Goal: Communication & Community: Answer question/provide support

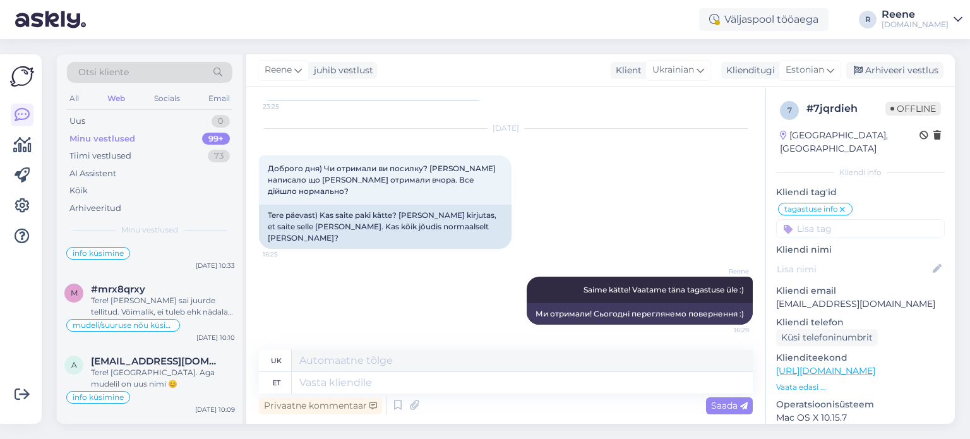
scroll to position [1074, 0]
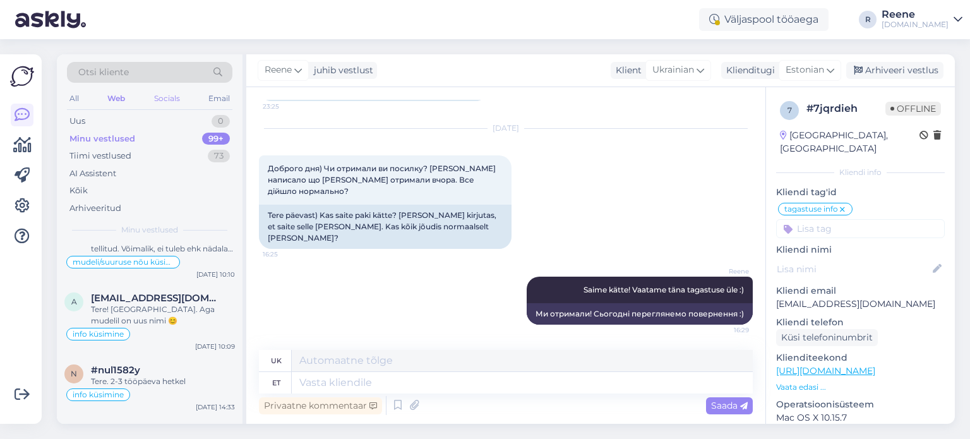
click at [181, 97] on div "Socials" at bounding box center [167, 98] width 31 height 16
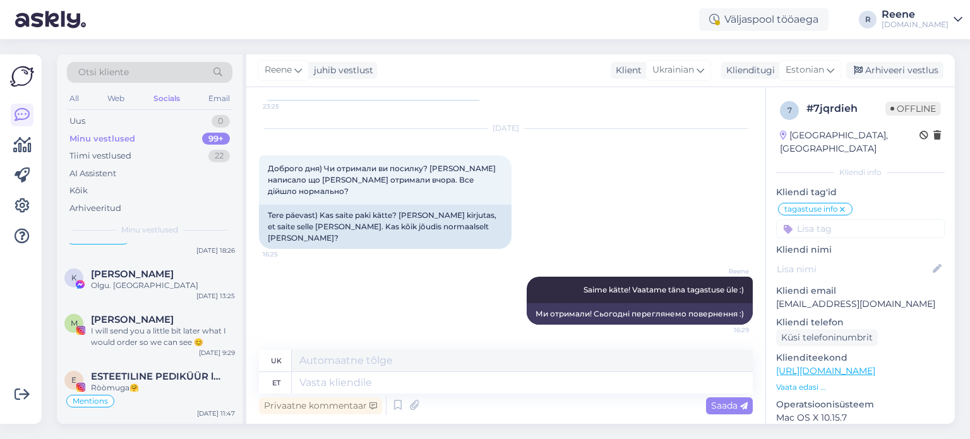
scroll to position [316, 0]
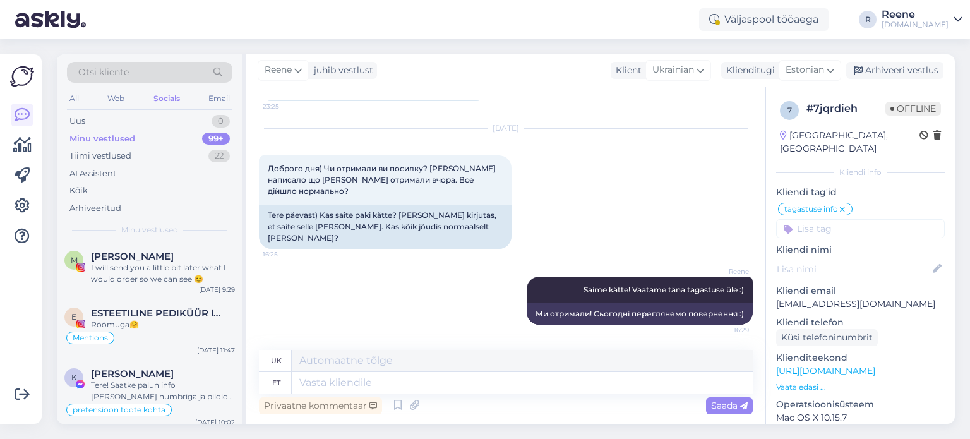
click at [159, 262] on div "I will send you a little bit later what I would order so we can see 😊" at bounding box center [163, 273] width 144 height 23
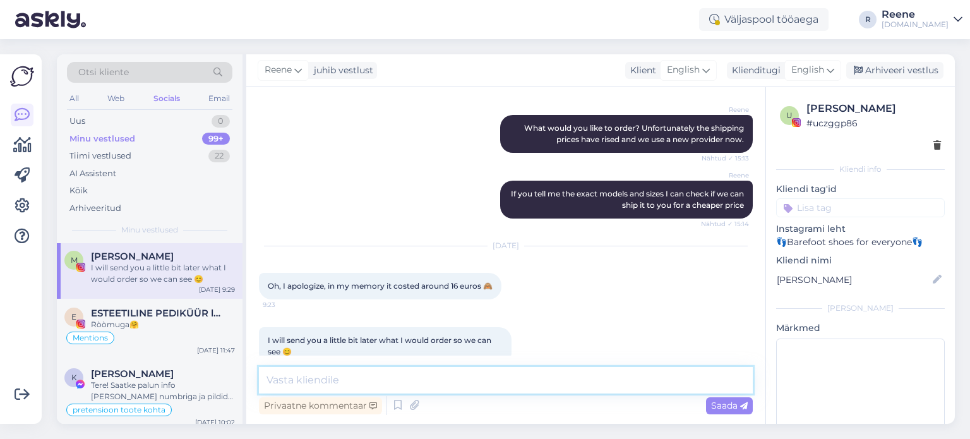
click at [357, 378] on textarea at bounding box center [506, 380] width 494 height 27
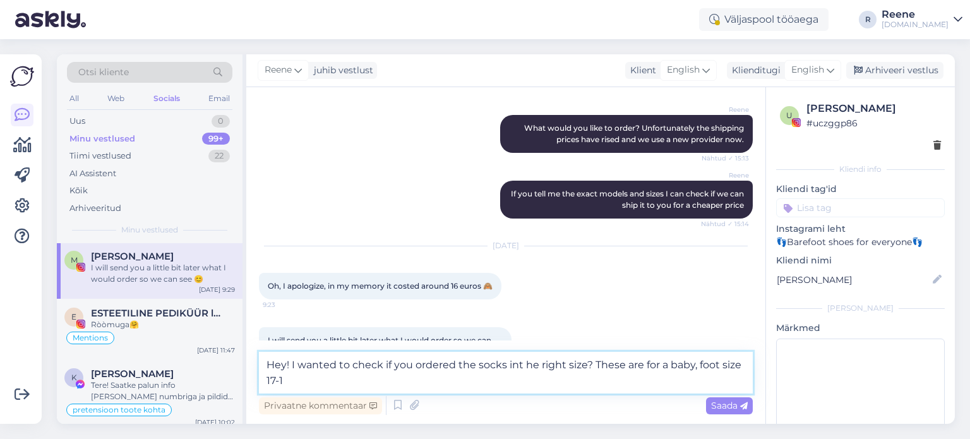
type textarea "Hey! I wanted to check if you ordered the socks int he right size? These are fo…"
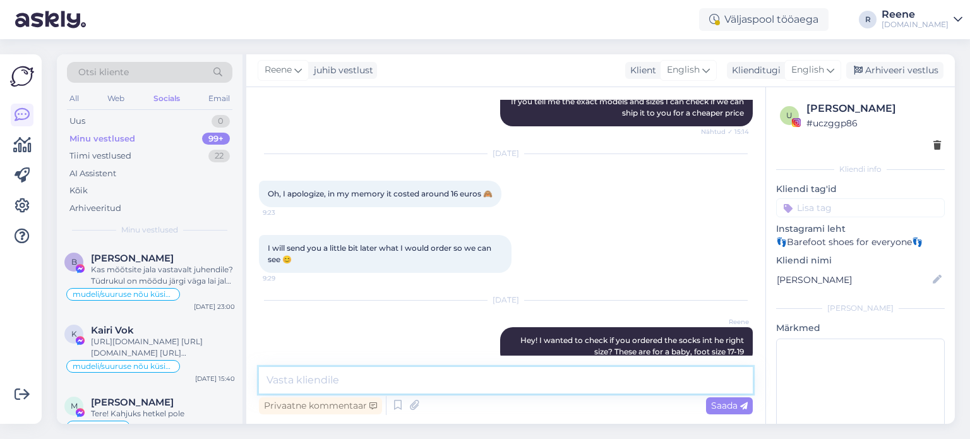
scroll to position [505, 0]
click at [78, 97] on div "All" at bounding box center [74, 98] width 15 height 16
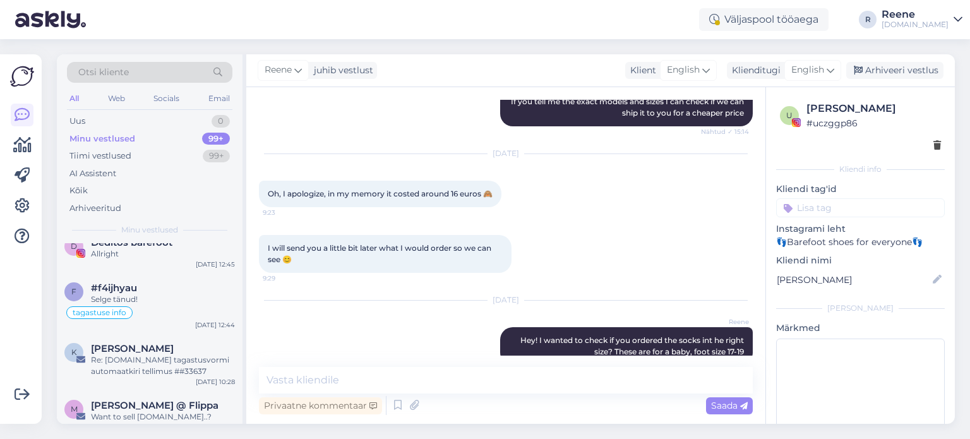
scroll to position [884, 0]
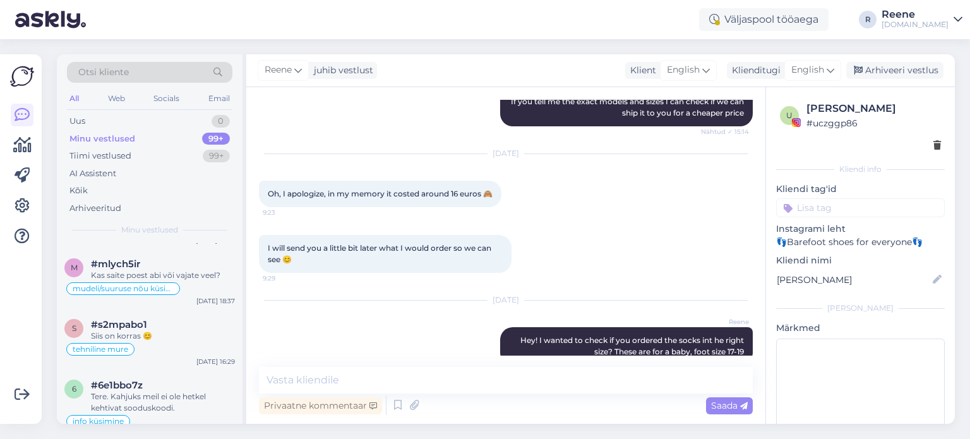
click at [159, 73] on div "Otsi kliente" at bounding box center [150, 72] width 166 height 21
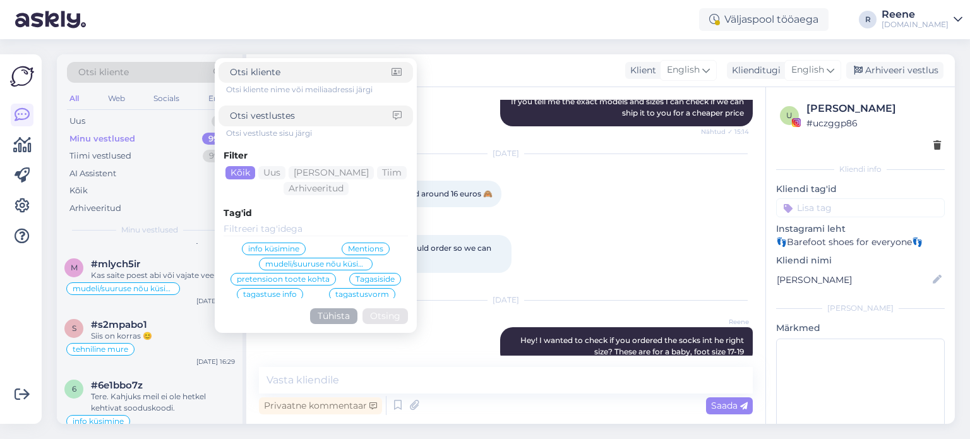
click at [276, 245] on span "info küsimine" at bounding box center [273, 249] width 51 height 8
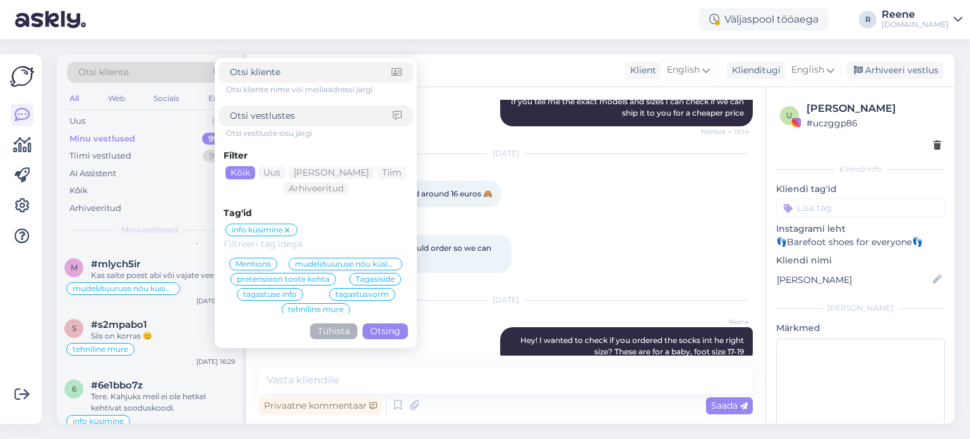
click at [385, 327] on button "Otsing" at bounding box center [385, 331] width 45 height 16
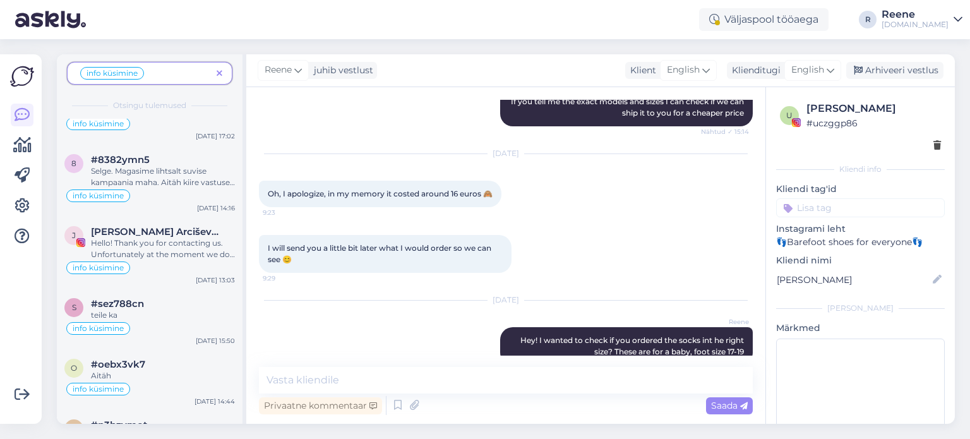
scroll to position [1579, 0]
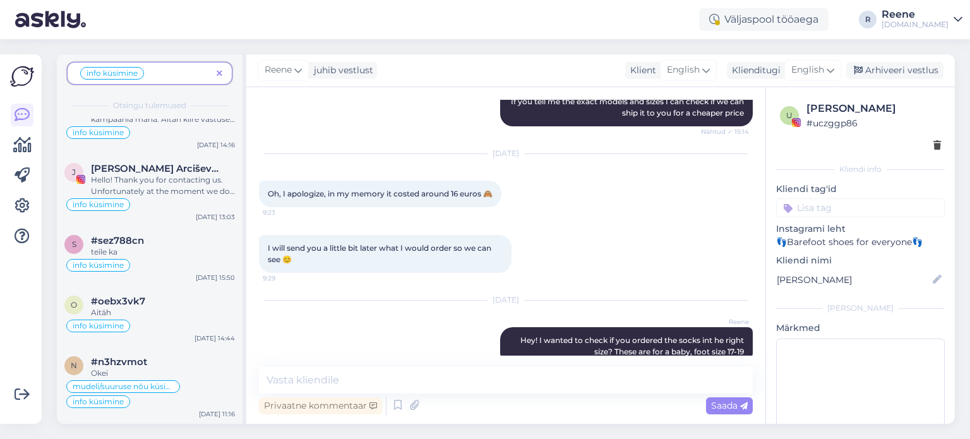
click at [159, 310] on div "Aitäh" at bounding box center [163, 312] width 144 height 11
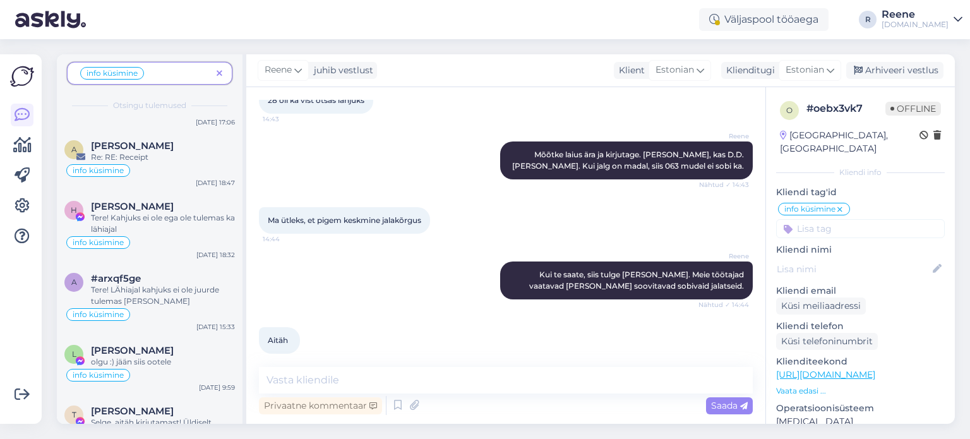
scroll to position [2779, 0]
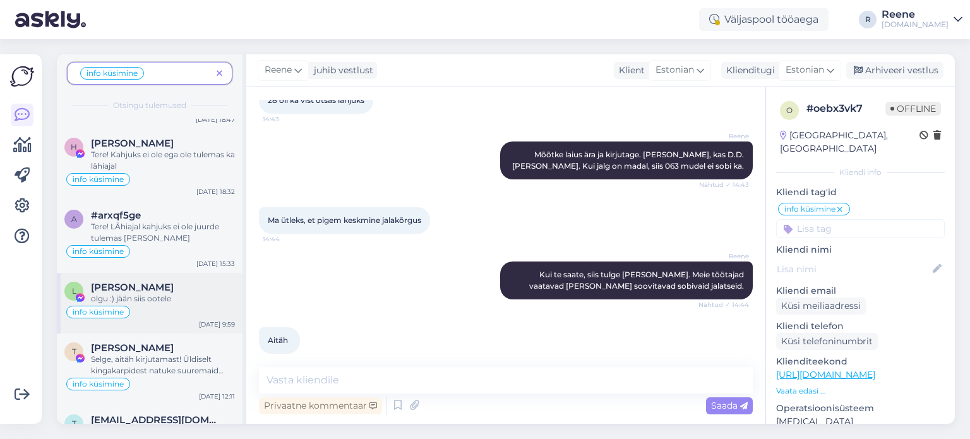
click at [155, 304] on div "info küsimine" at bounding box center [149, 311] width 171 height 15
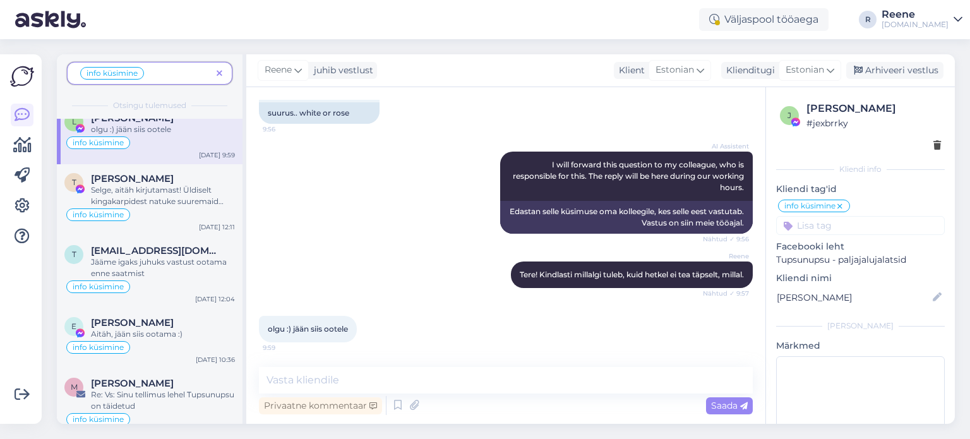
scroll to position [2969, 0]
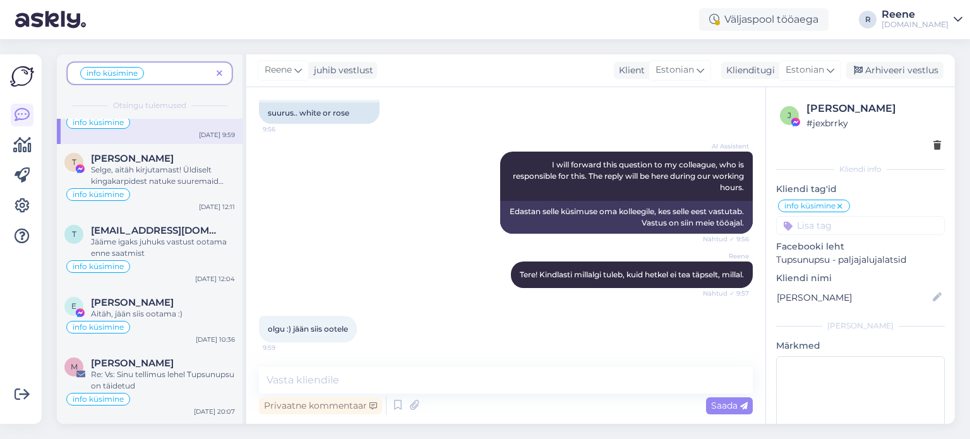
click at [155, 308] on div "Aitäh, jään siis ootama :)" at bounding box center [163, 313] width 144 height 11
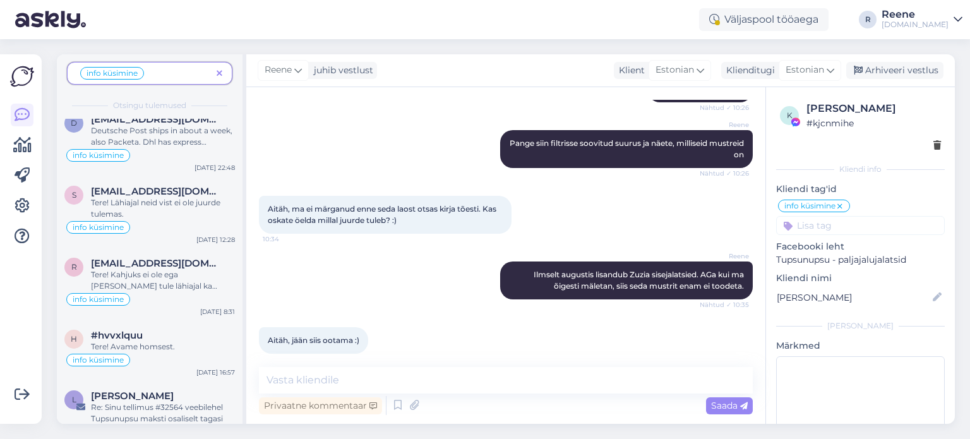
scroll to position [3348, 0]
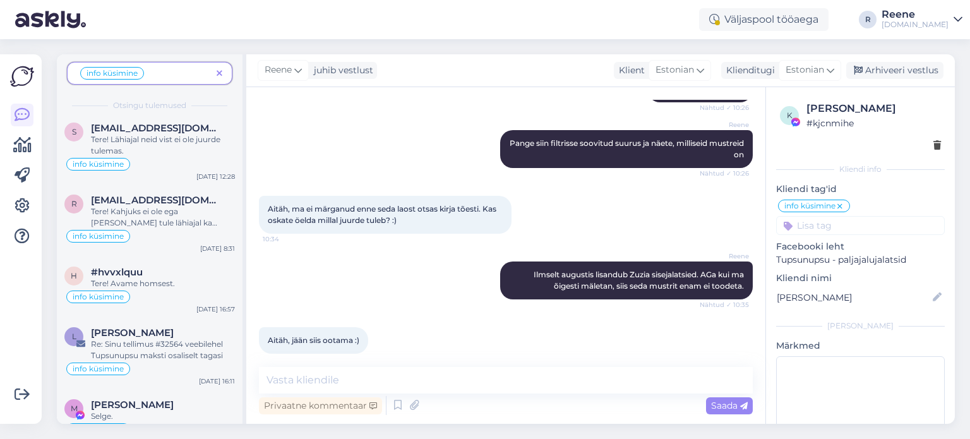
click at [220, 70] on icon at bounding box center [220, 73] width 6 height 9
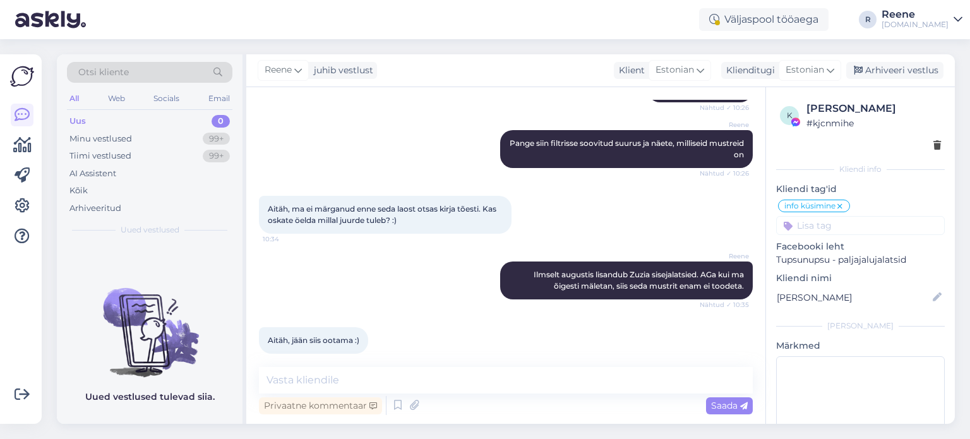
scroll to position [0, 0]
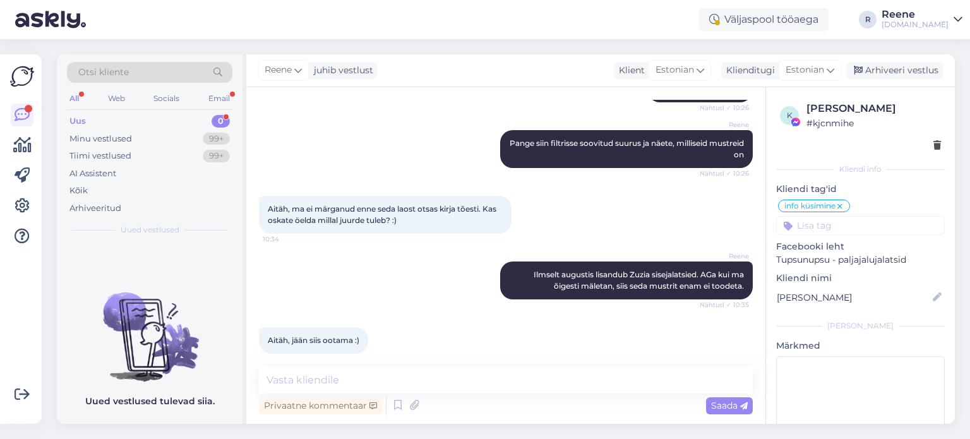
click at [80, 99] on div "All" at bounding box center [74, 98] width 15 height 16
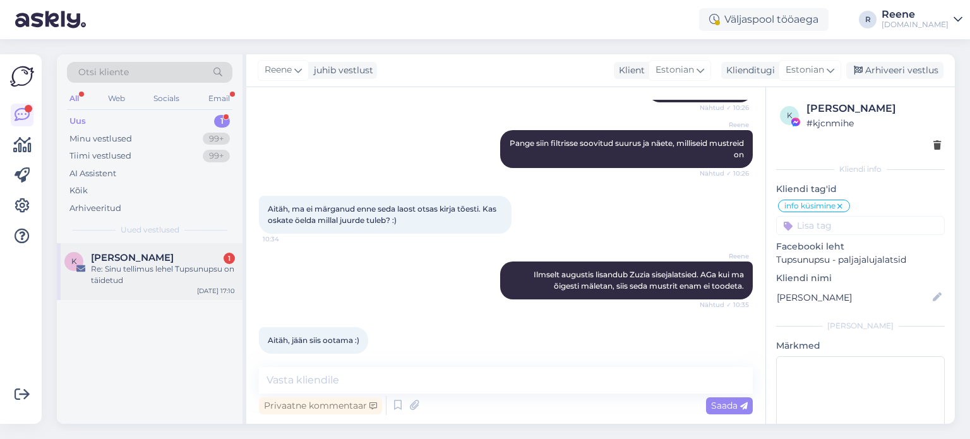
click at [136, 265] on div "Re: Sinu tellimus lehel Tupsunupsu on täidetud" at bounding box center [163, 274] width 144 height 23
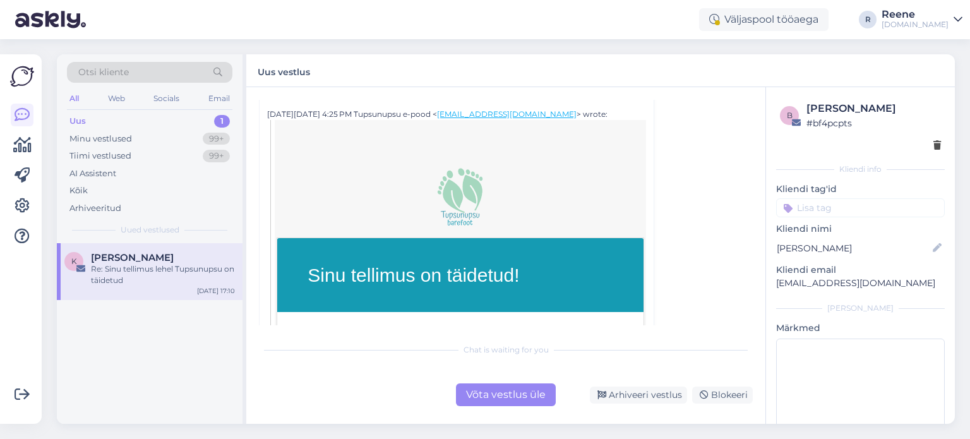
scroll to position [442, 0]
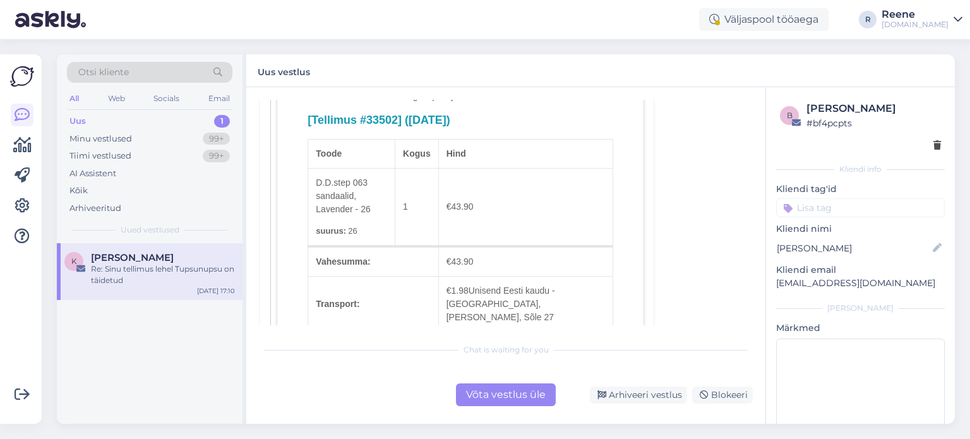
click at [511, 394] on div "Võta vestlus üle" at bounding box center [506, 394] width 100 height 23
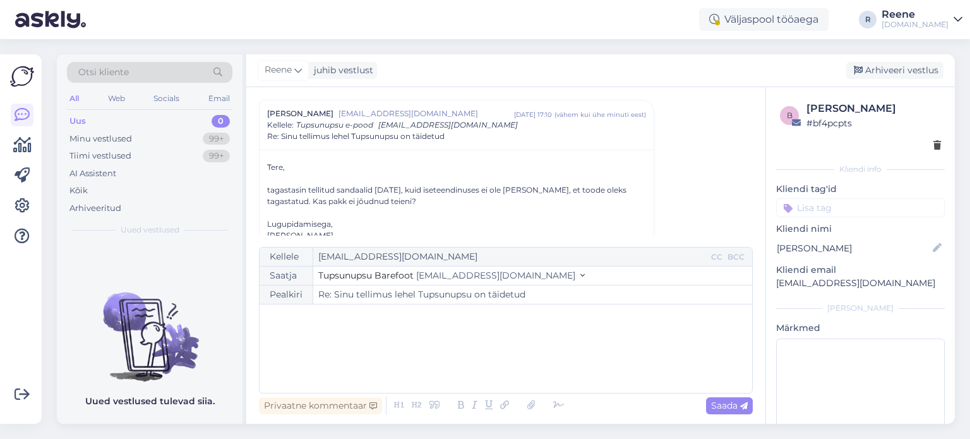
click at [328, 327] on div "﻿" at bounding box center [506, 349] width 480 height 76
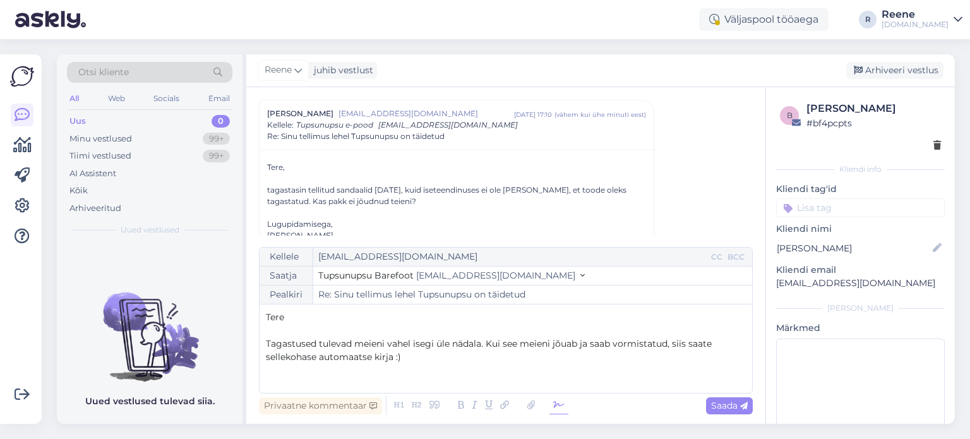
click at [552, 399] on icon at bounding box center [559, 406] width 19 height 18
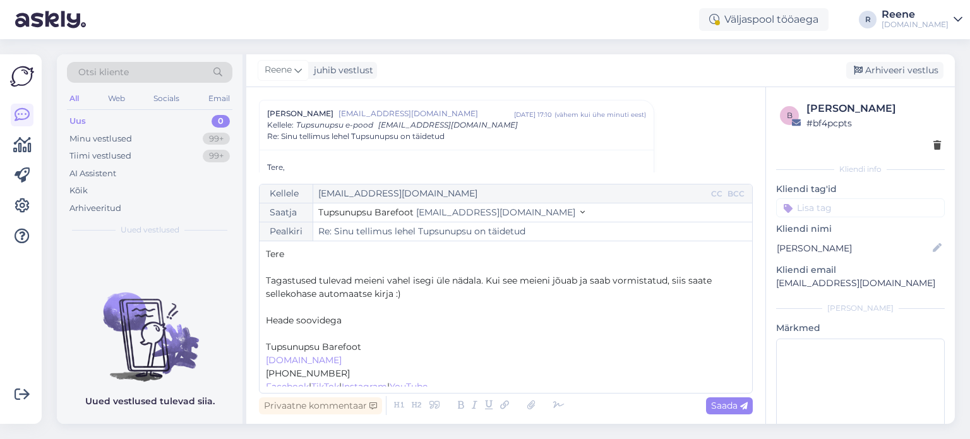
click at [320, 332] on p "﻿" at bounding box center [506, 333] width 480 height 13
click at [727, 401] on span "Saada" at bounding box center [729, 405] width 37 height 11
type input "Re: Sinu tellimus lehel Tupsunupsu on täidetud"
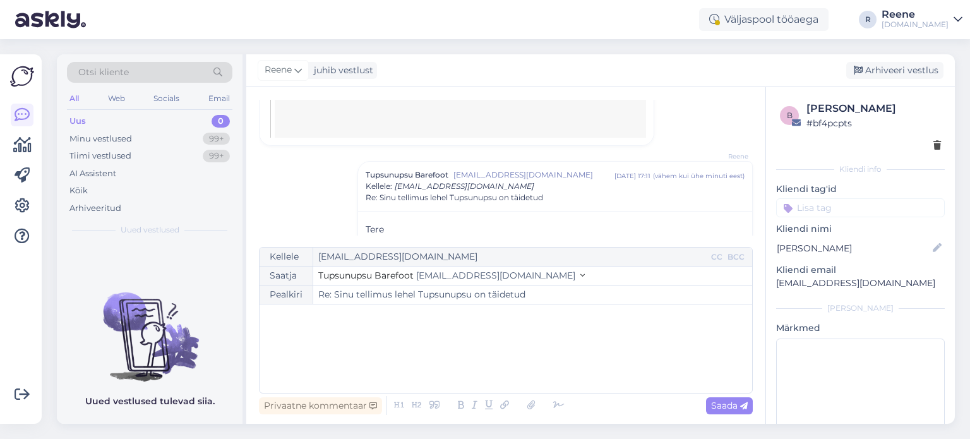
scroll to position [1234, 0]
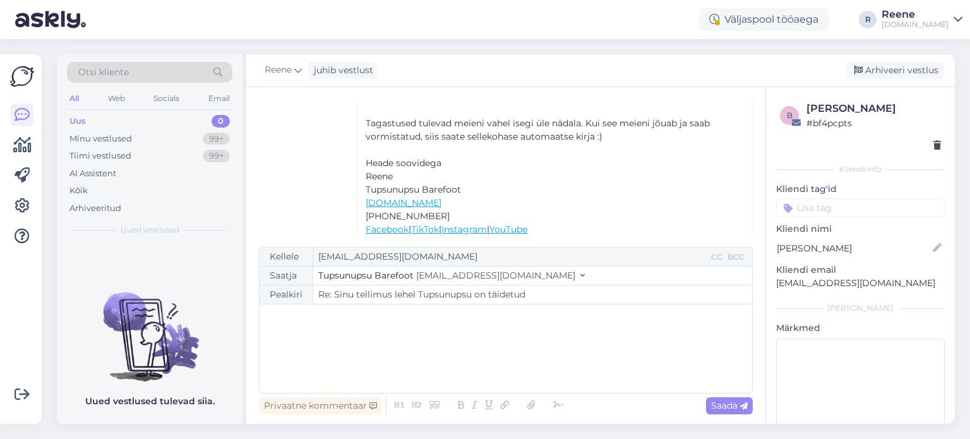
click at [836, 207] on input at bounding box center [860, 207] width 169 height 19
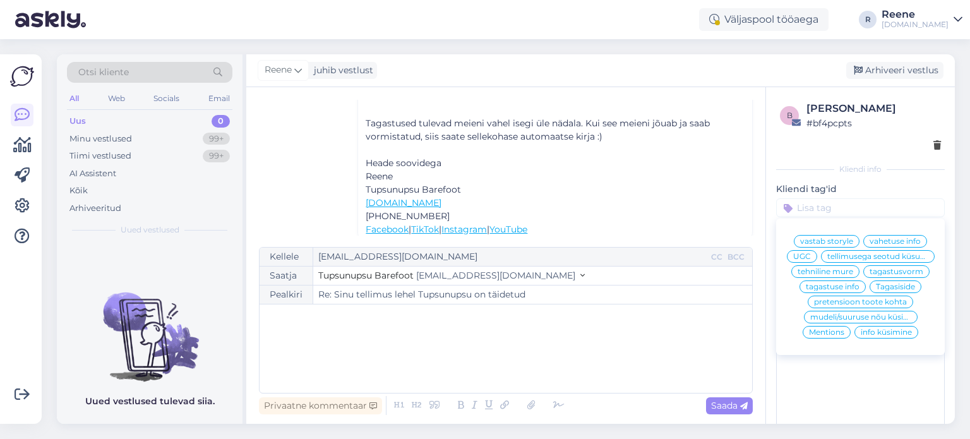
click at [869, 260] on span "tellimusega seotud küsumus" at bounding box center [878, 257] width 101 height 8
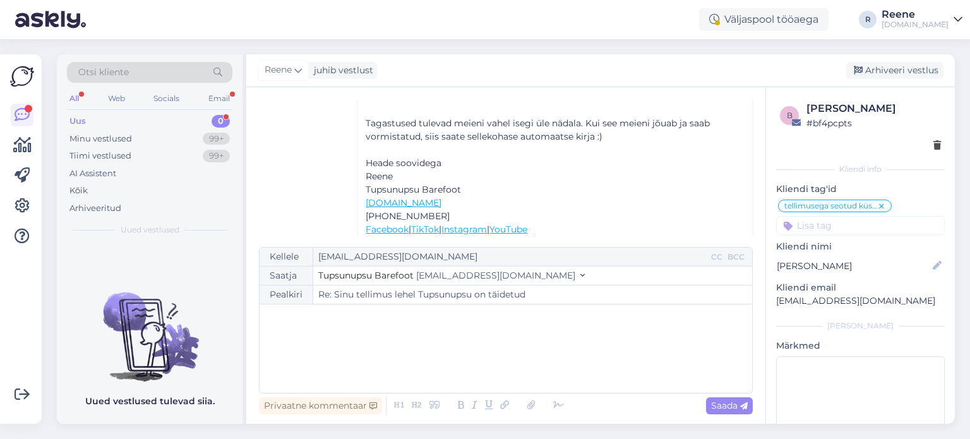
click at [80, 99] on div "All" at bounding box center [74, 98] width 15 height 16
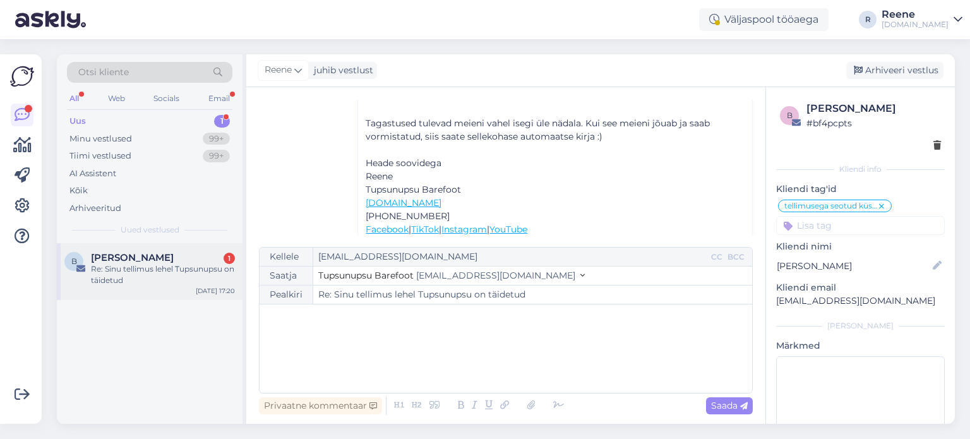
click at [126, 282] on div "Re: Sinu tellimus lehel Tupsunupsu on täidetud" at bounding box center [163, 274] width 144 height 23
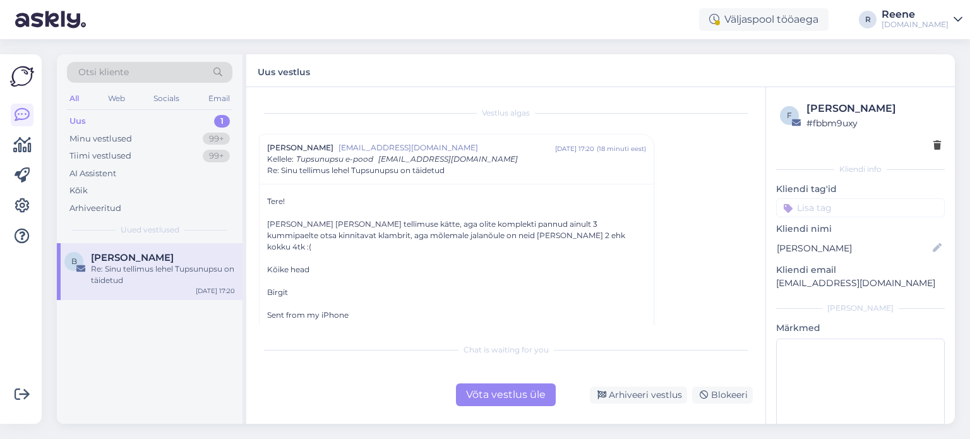
click at [500, 396] on div "Võta vestlus üle" at bounding box center [506, 394] width 100 height 23
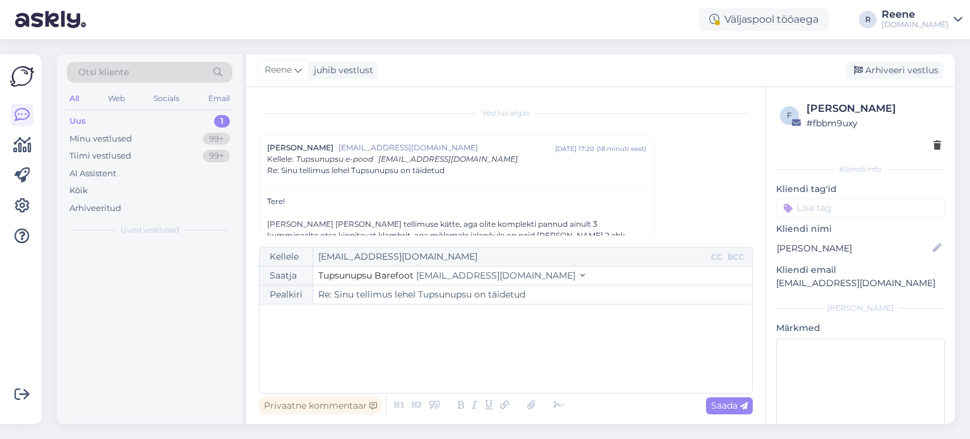
scroll to position [34, 0]
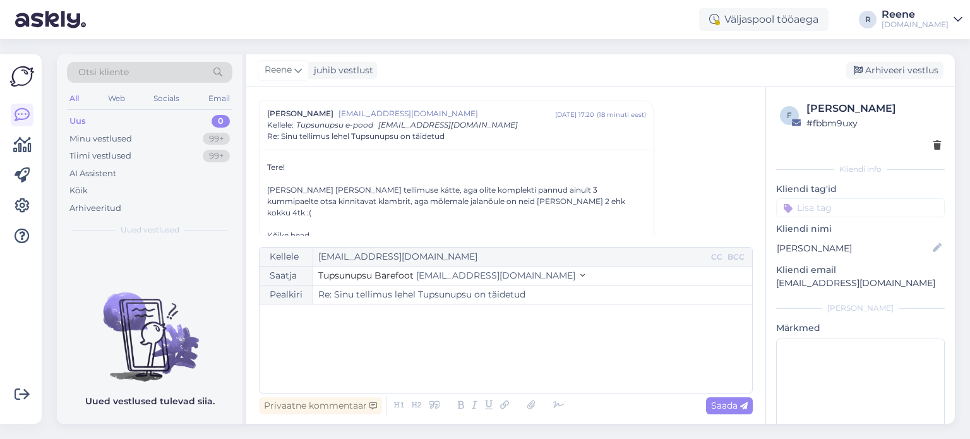
click at [334, 334] on div "﻿" at bounding box center [506, 349] width 480 height 76
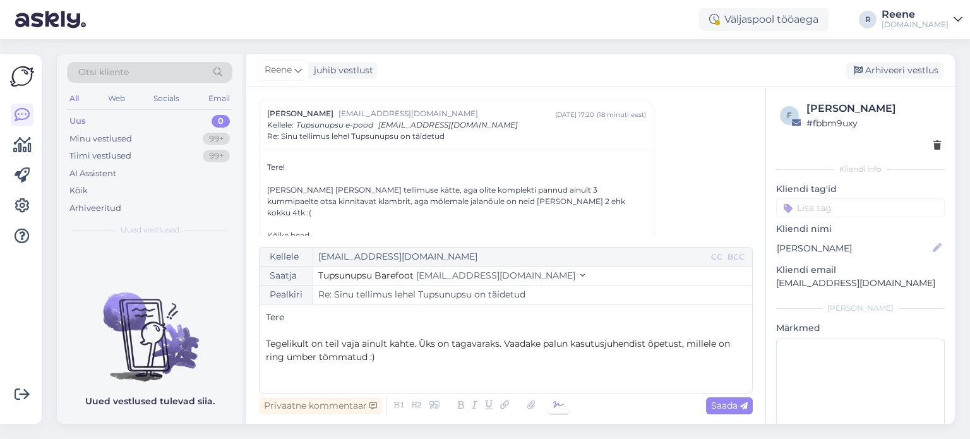
click at [552, 405] on icon at bounding box center [559, 406] width 19 height 18
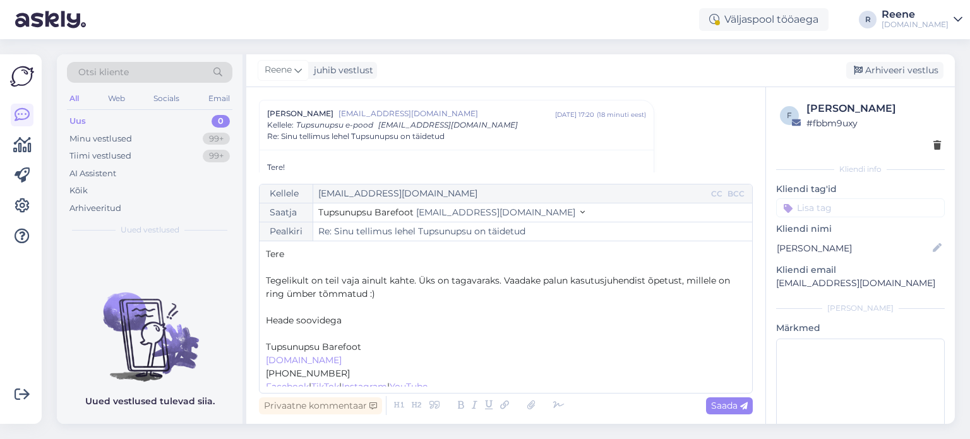
click at [280, 333] on p "﻿" at bounding box center [506, 333] width 480 height 13
click at [716, 402] on span "Saada" at bounding box center [729, 405] width 37 height 11
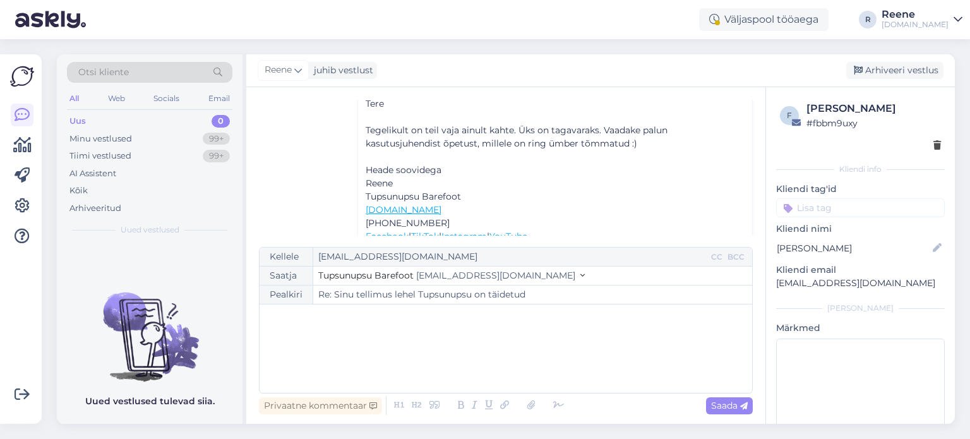
scroll to position [1298, 0]
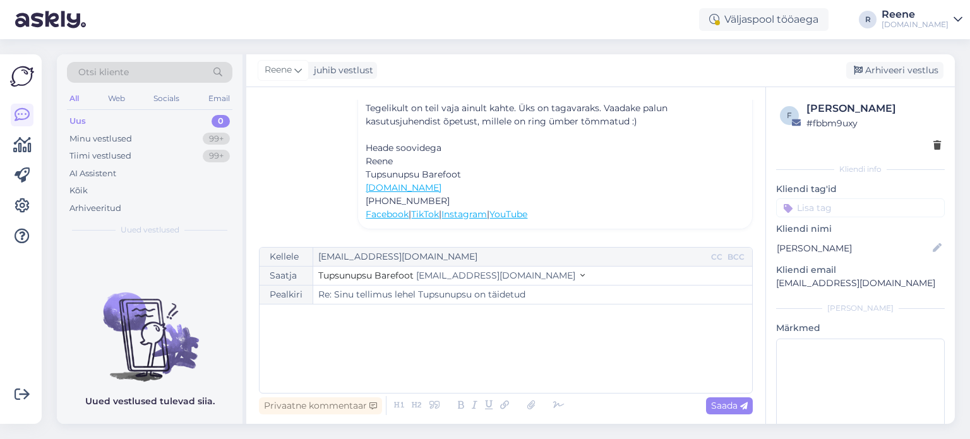
click at [298, 333] on div "﻿" at bounding box center [506, 349] width 480 height 76
drag, startPoint x: 553, startPoint y: 404, endPoint x: 538, endPoint y: 404, distance: 14.5
click at [553, 404] on icon at bounding box center [559, 406] width 19 height 18
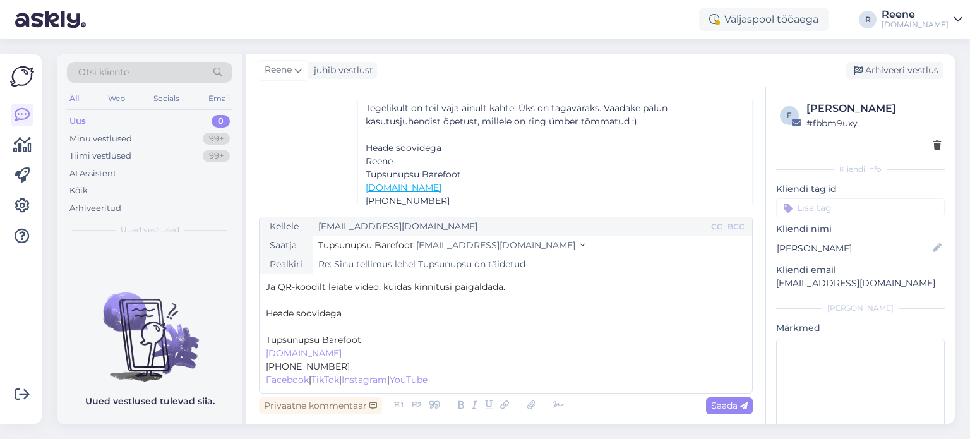
click at [286, 328] on p "﻿" at bounding box center [506, 326] width 480 height 13
click at [726, 404] on span "Saada" at bounding box center [729, 405] width 37 height 11
type input "Re: Re: Sinu tellimus lehel Tupsunupsu on täidetud"
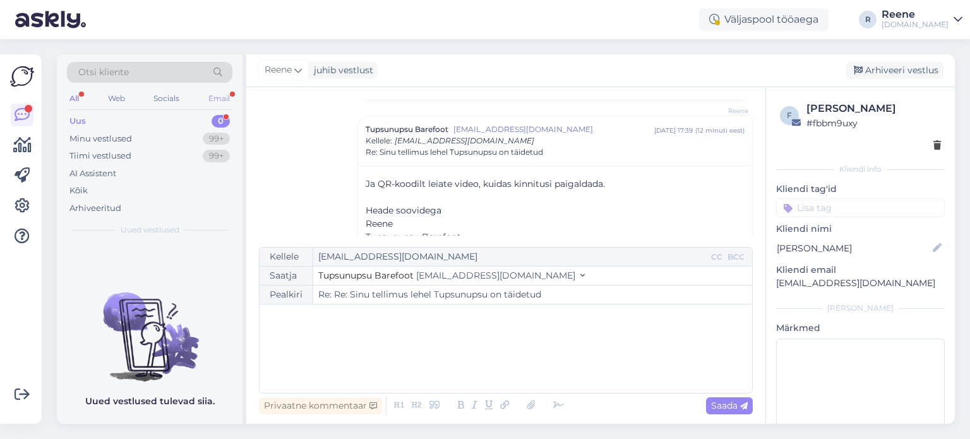
click at [216, 94] on div "Email" at bounding box center [219, 98] width 27 height 16
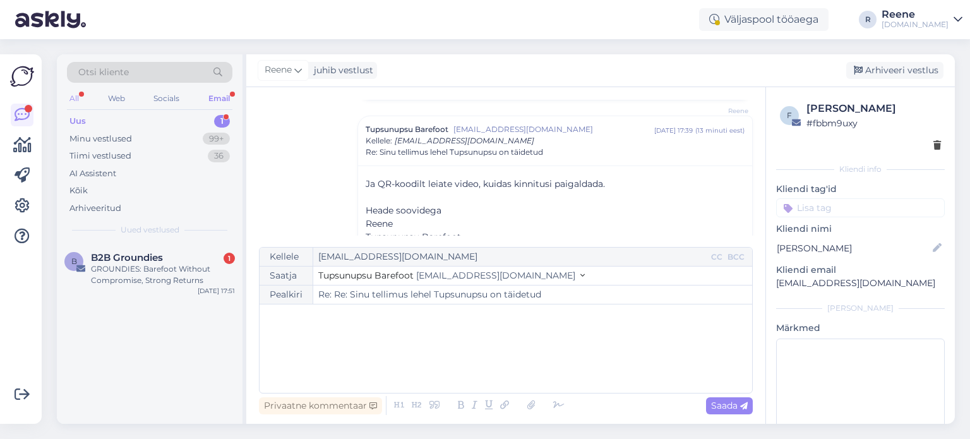
click at [76, 95] on div "All" at bounding box center [74, 98] width 15 height 16
click at [80, 119] on div "Uus" at bounding box center [77, 121] width 16 height 13
click at [126, 263] on div "GROUNDIES: Barefoot Without Compromise, Strong Returns" at bounding box center [163, 274] width 144 height 23
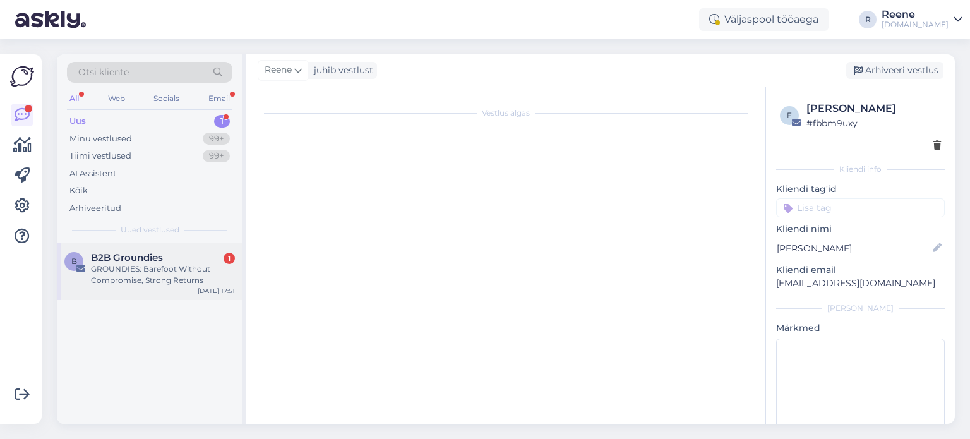
scroll to position [0, 0]
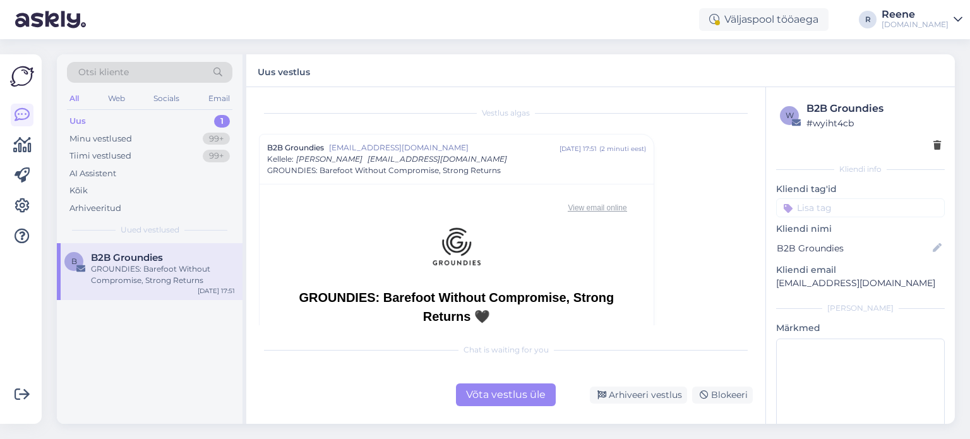
click at [505, 394] on div "Võta vestlus üle" at bounding box center [506, 394] width 100 height 23
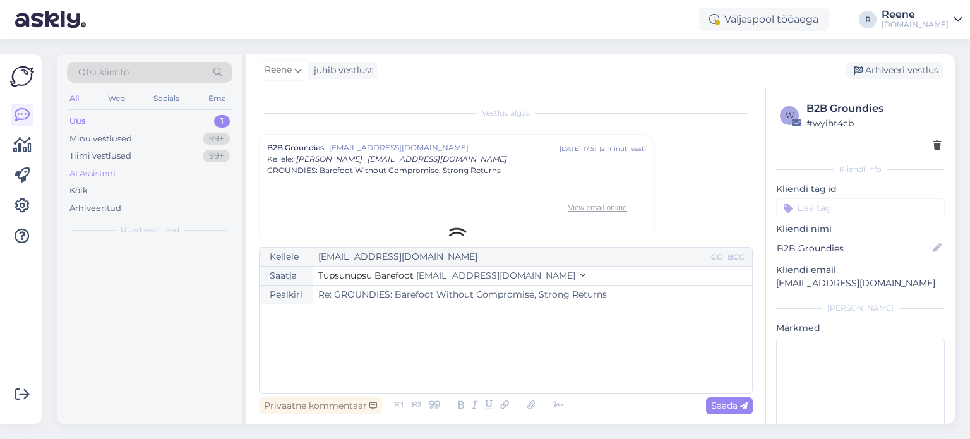
scroll to position [34, 0]
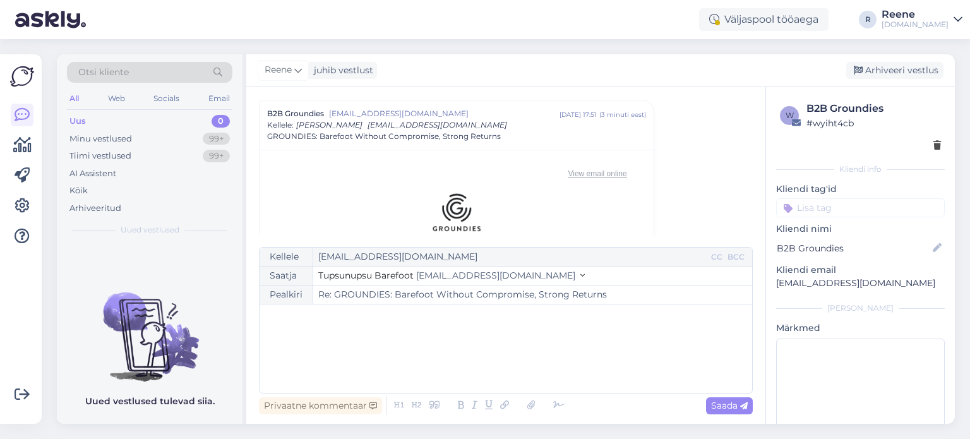
click at [77, 95] on div "All" at bounding box center [74, 98] width 15 height 16
click at [79, 97] on div "All" at bounding box center [74, 98] width 15 height 16
click at [85, 188] on div "Kõik" at bounding box center [78, 190] width 18 height 13
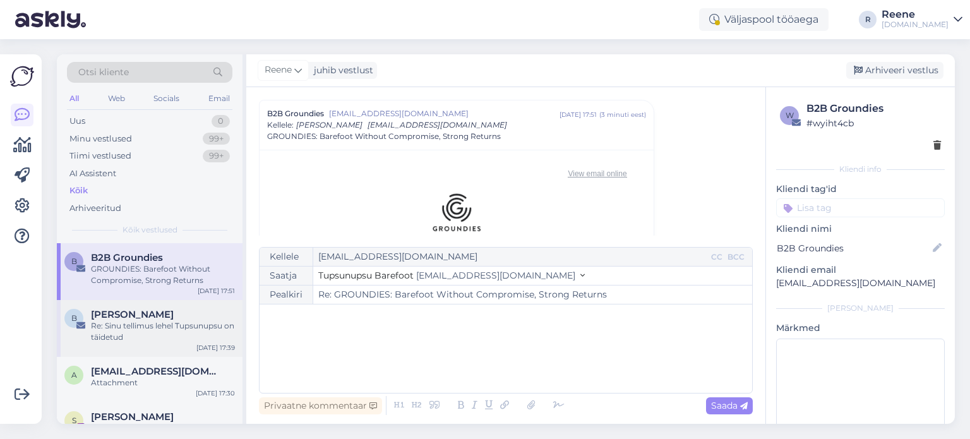
scroll to position [63, 0]
